Goal: Information Seeking & Learning: Check status

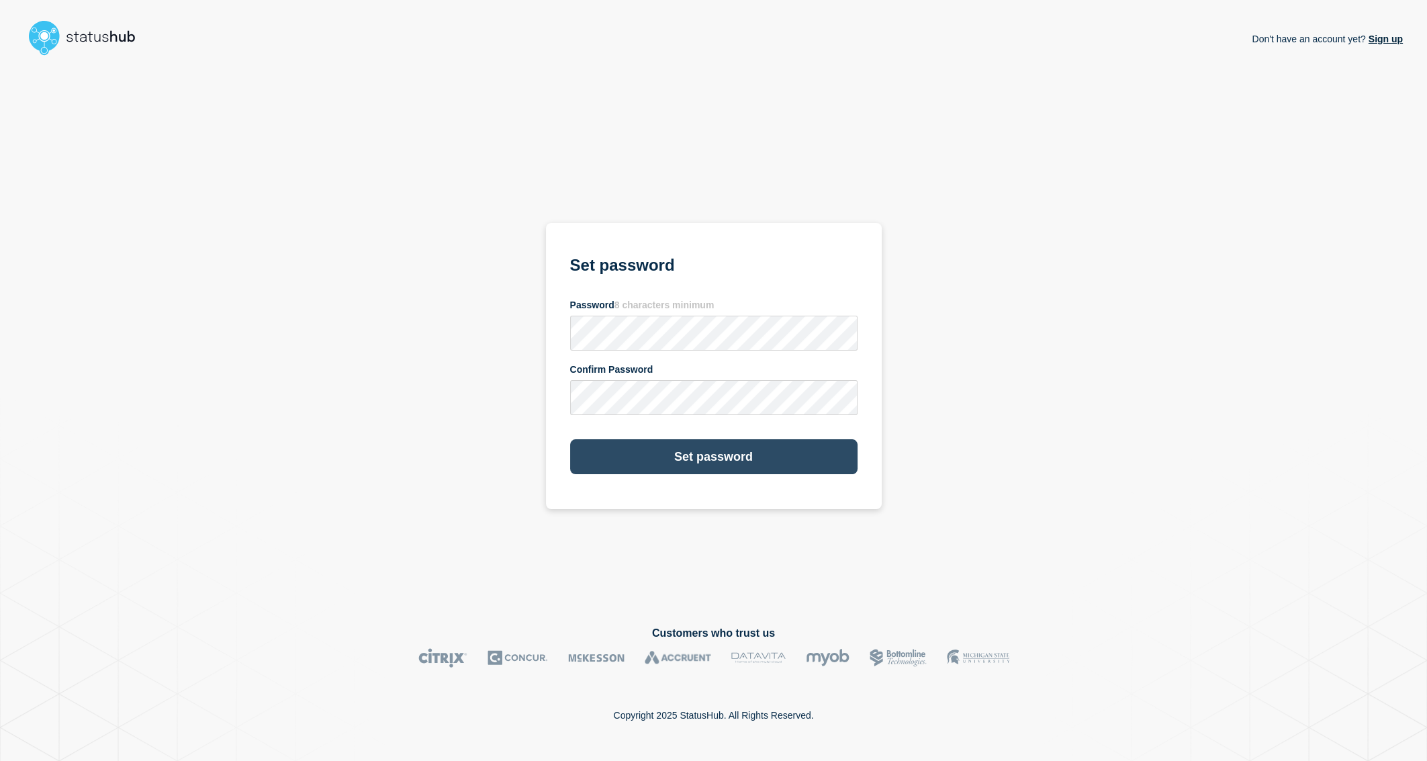
click at [697, 452] on button "Set password" at bounding box center [713, 456] width 287 height 35
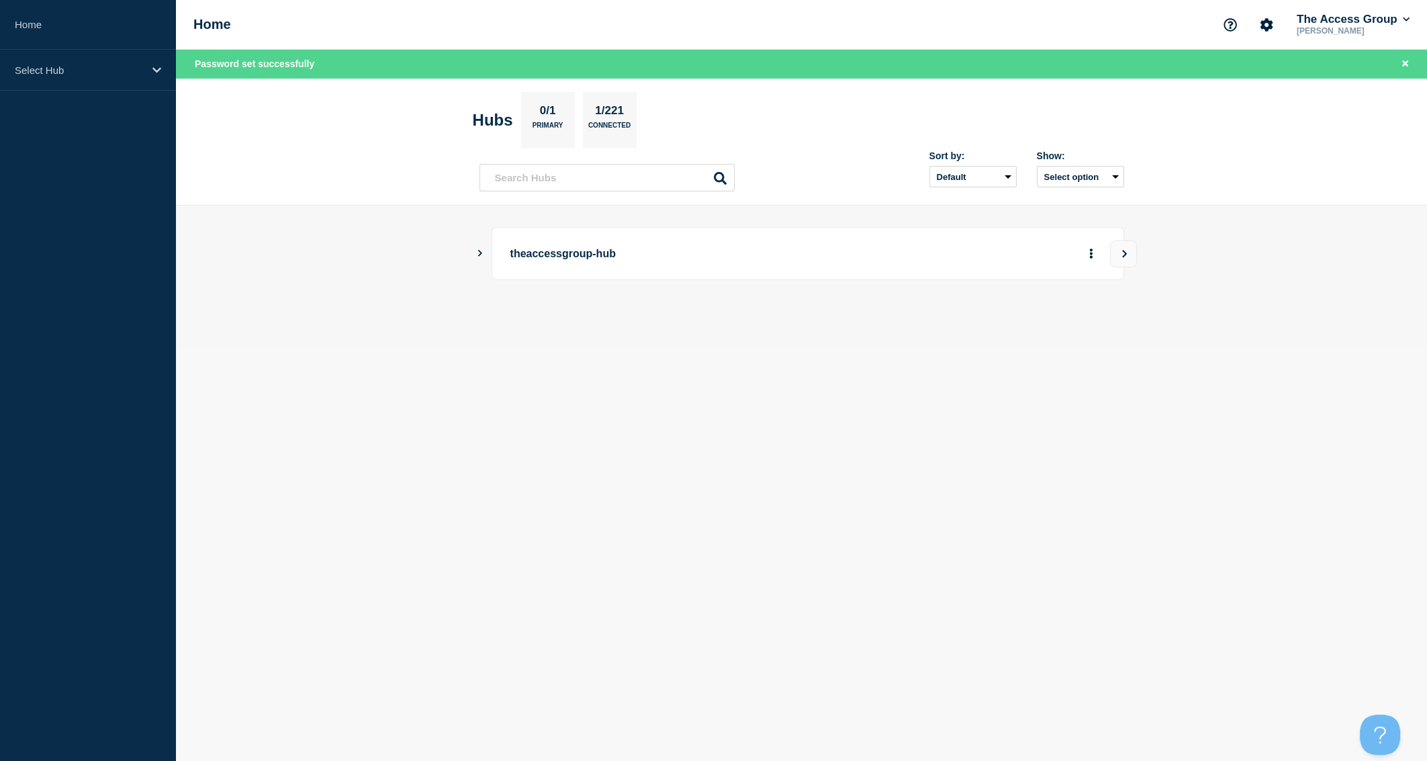
click at [356, 381] on body "Home Select Hub Home The Access Group [PERSON_NAME] Password set successfully H…" at bounding box center [713, 380] width 1427 height 761
click at [132, 73] on p "Select Hub" at bounding box center [79, 69] width 129 height 11
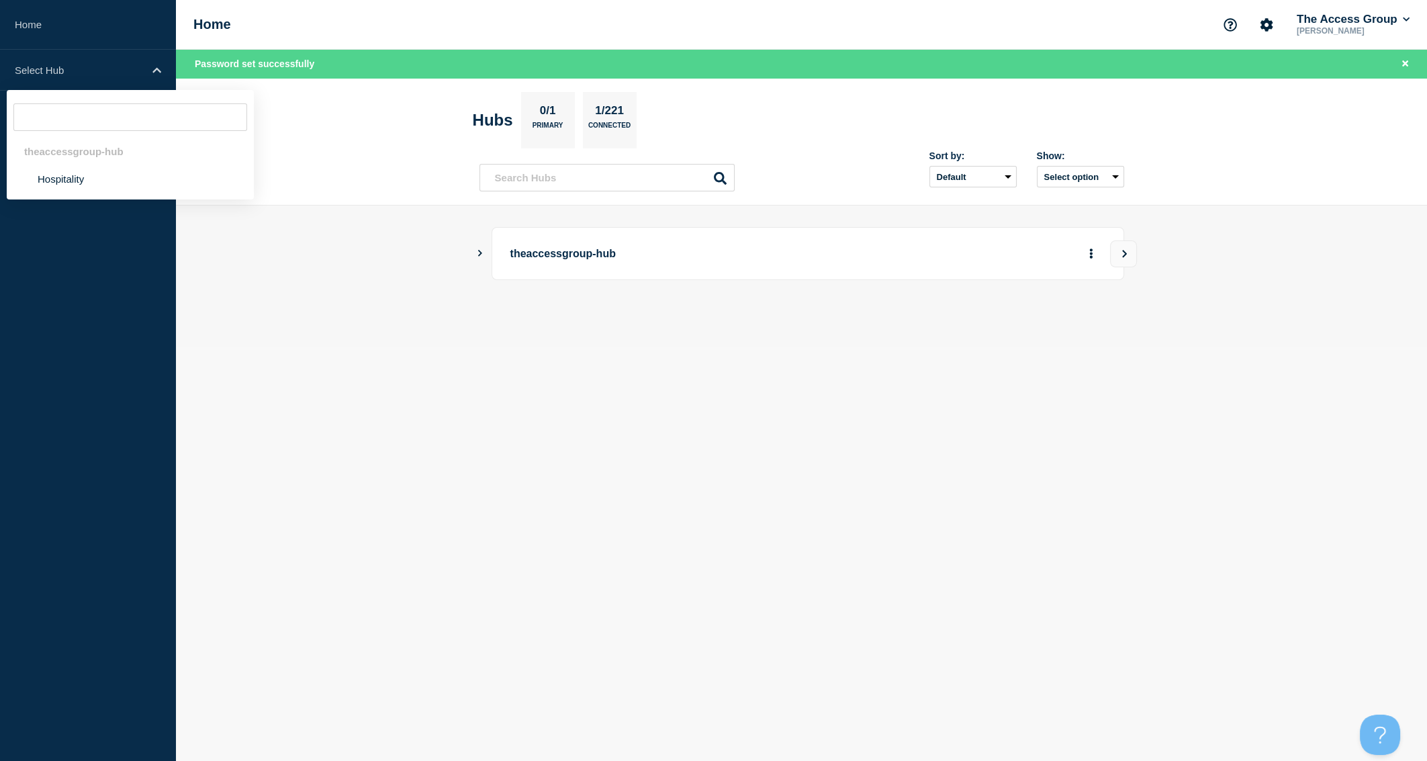
click at [270, 317] on main "theaccessgroup-hub" at bounding box center [801, 275] width 1251 height 141
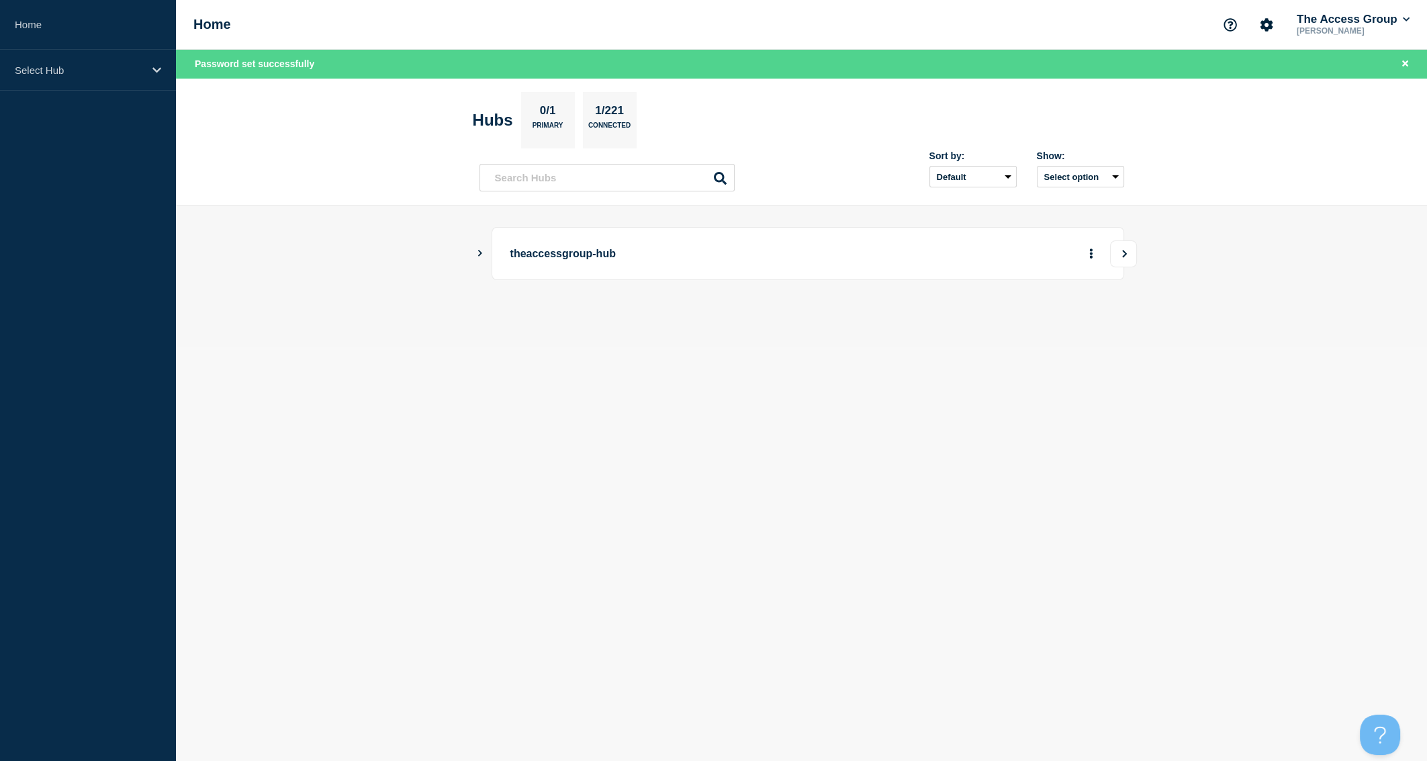
click at [1124, 251] on icon "View" at bounding box center [1124, 253] width 5 height 7
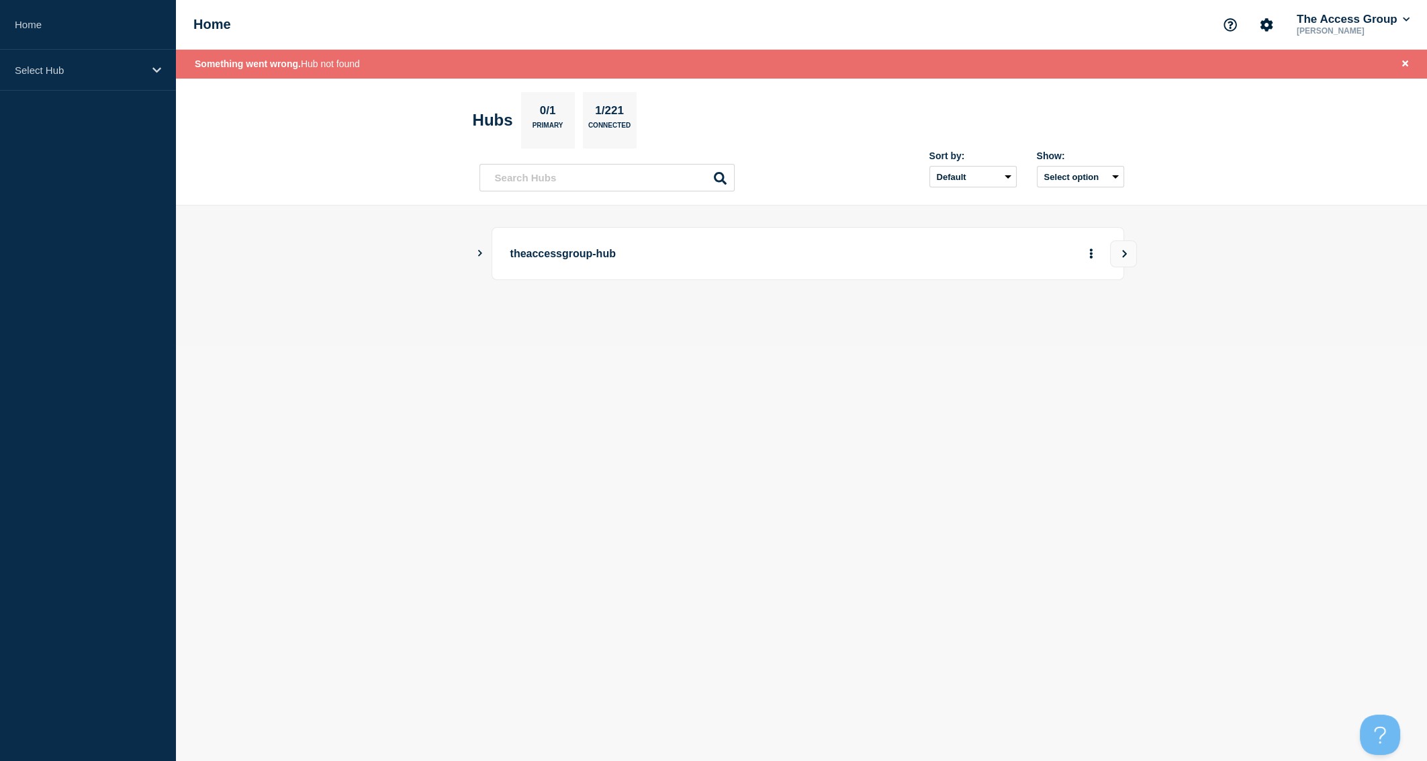
click at [477, 252] on icon "Show Connected Hubs" at bounding box center [479, 253] width 9 height 7
click at [1056, 322] on button "See overview" at bounding box center [1043, 320] width 71 height 27
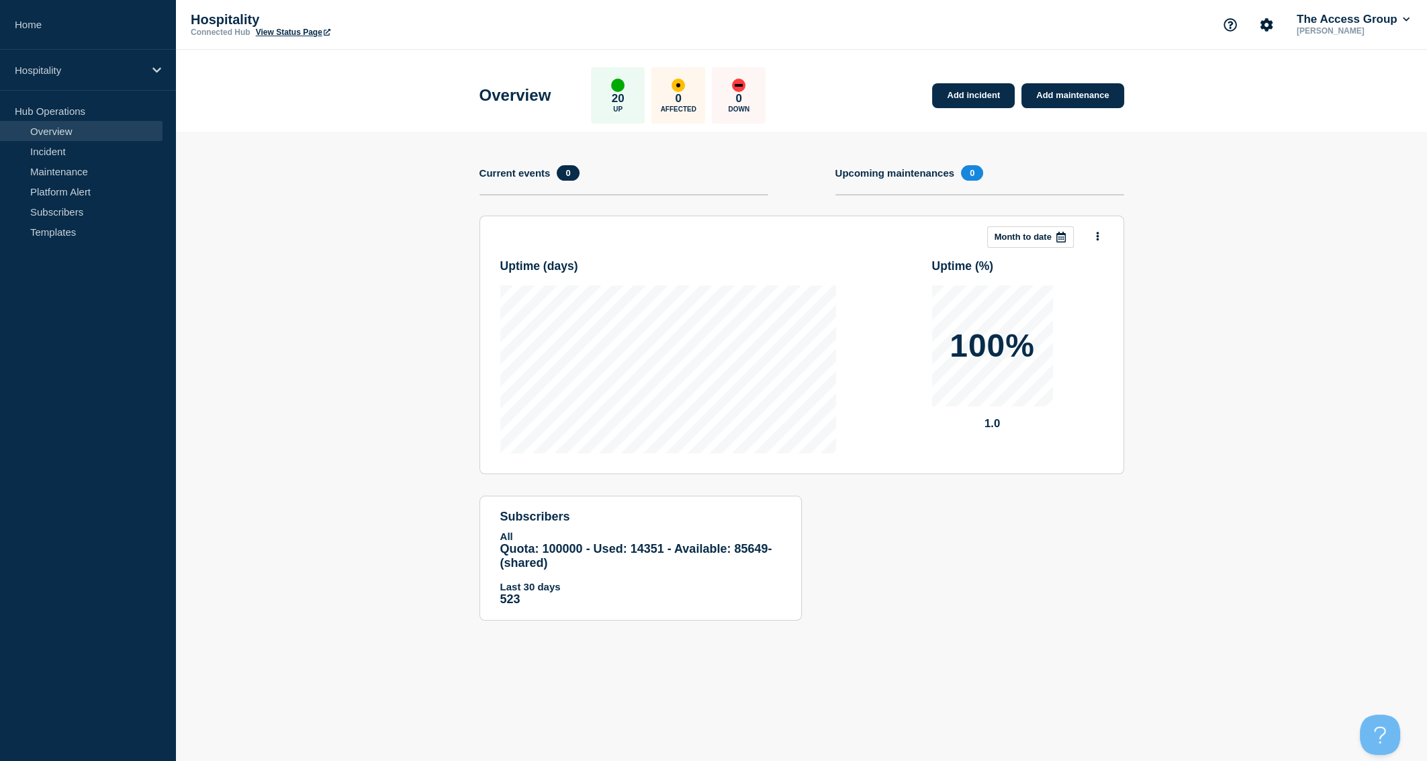
click at [1065, 230] on div at bounding box center [1061, 237] width 24 height 20
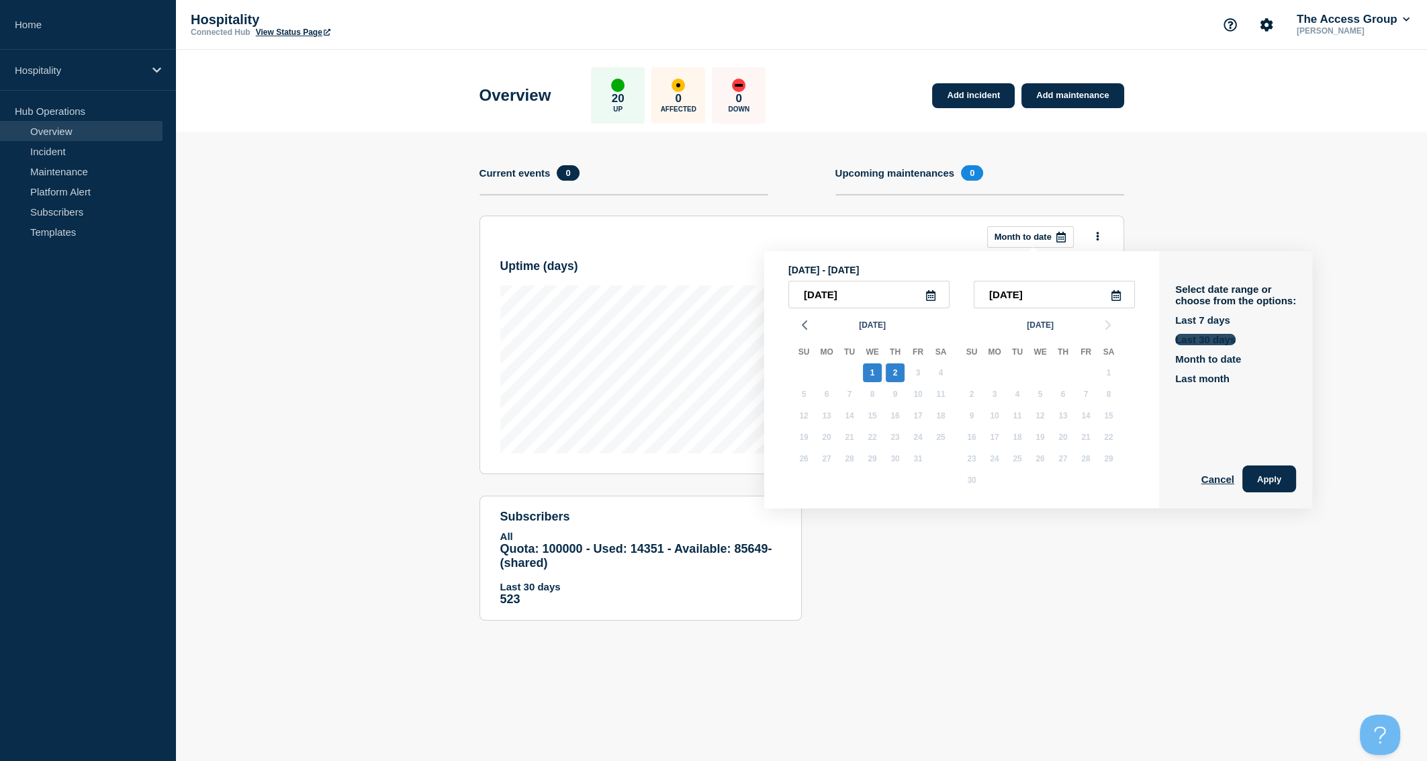
click at [1191, 345] on button "Last 30 days" at bounding box center [1205, 339] width 60 height 11
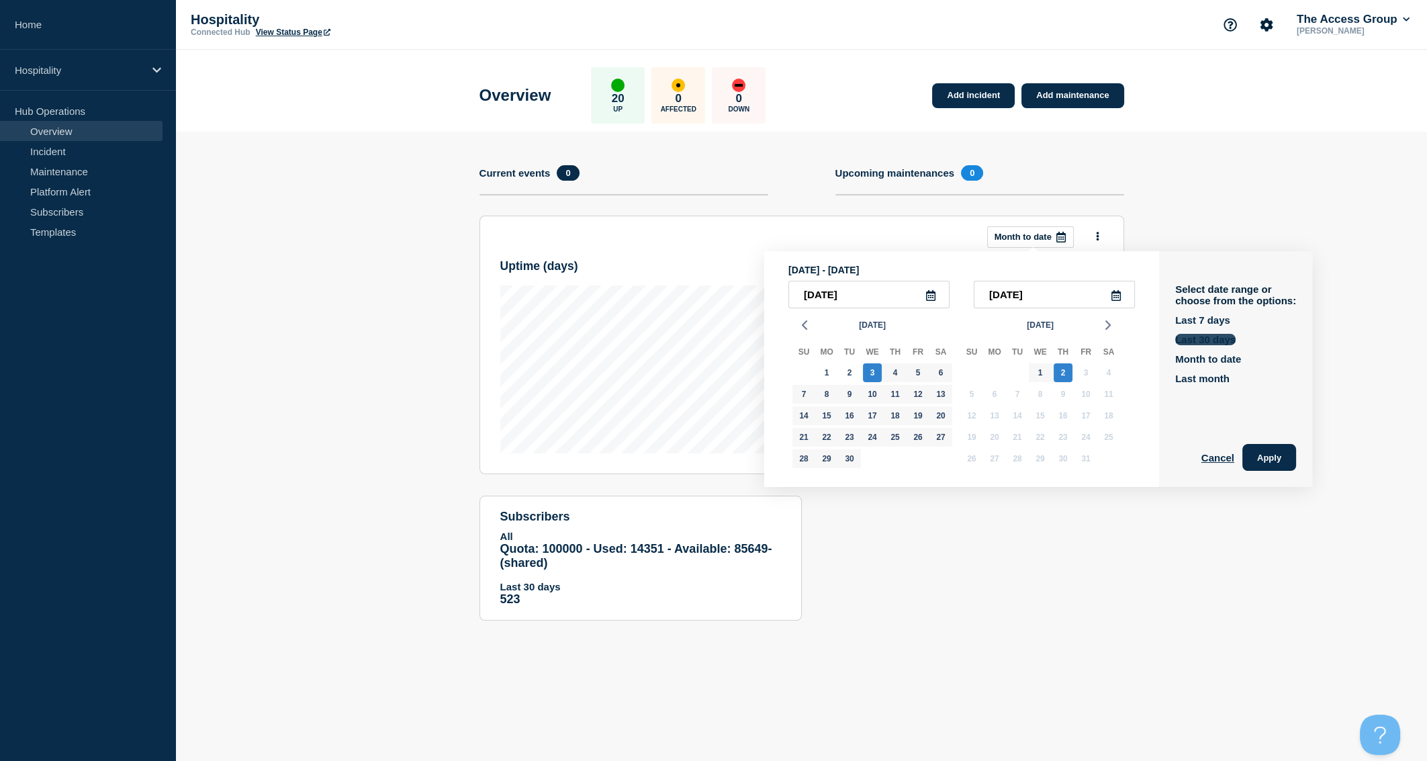
type input "[DATE]"
click at [1254, 454] on button "Apply" at bounding box center [1269, 457] width 54 height 27
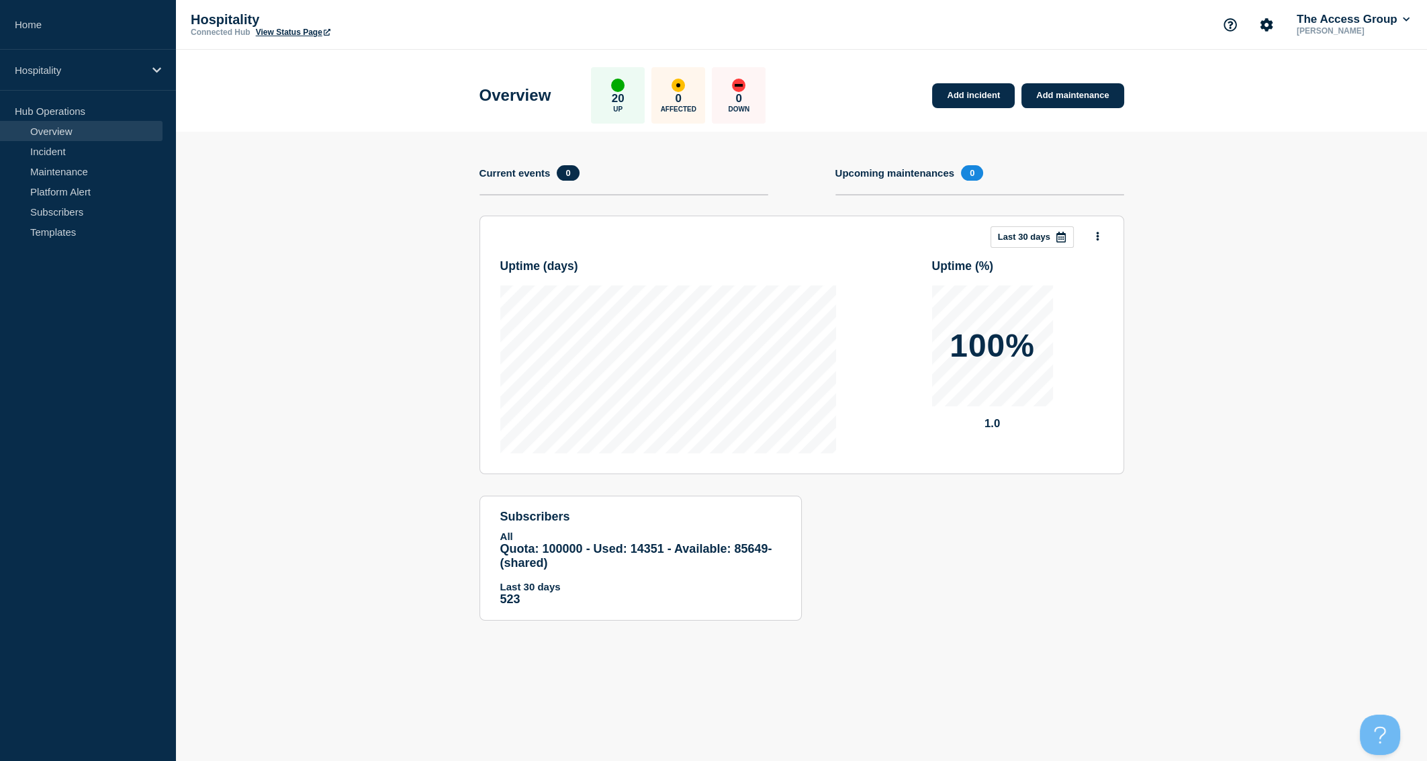
click at [283, 32] on link "View Status Page" at bounding box center [293, 32] width 75 height 9
click at [63, 21] on link "Home" at bounding box center [88, 25] width 176 height 50
